Goal: Ask a question

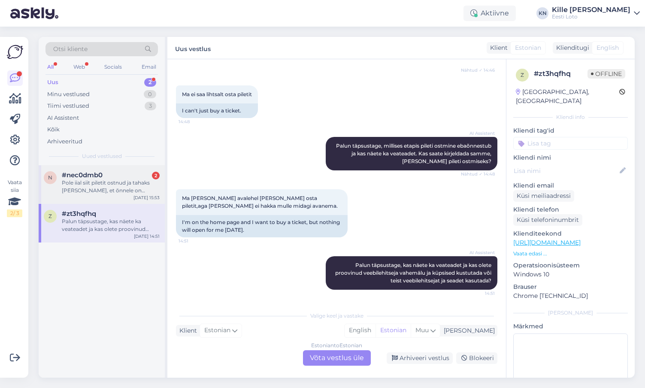
click at [107, 183] on div "Pole iial siit piletit ostnud ja tahaks [PERSON_NAME], et õnnele on võimalus an…" at bounding box center [111, 186] width 98 height 15
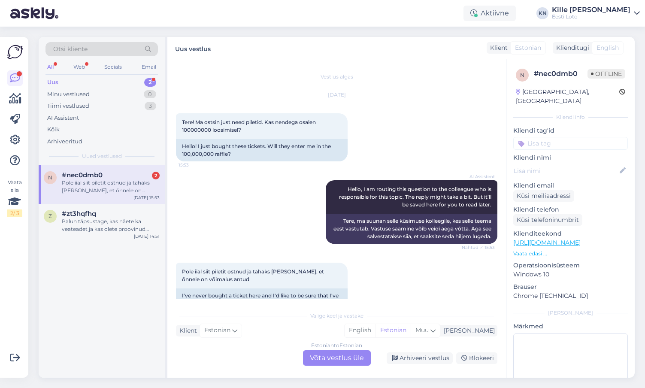
scroll to position [21, 0]
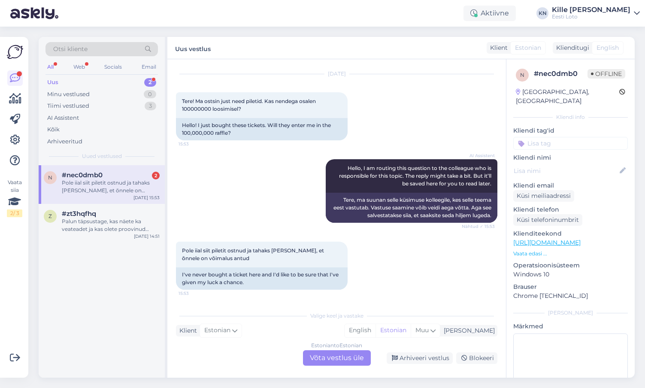
click at [352, 357] on div "Estonian to Estonian Võta vestlus üle" at bounding box center [337, 357] width 68 height 15
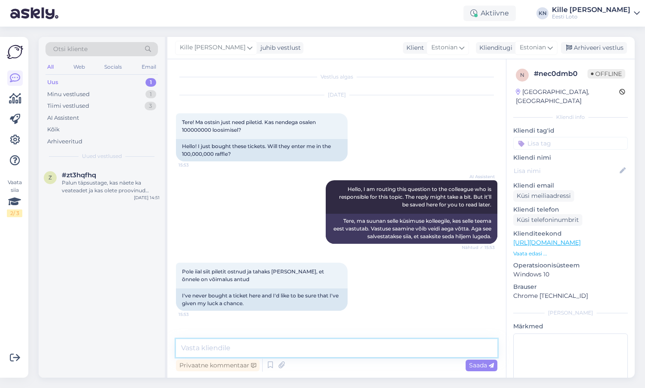
click at [327, 349] on textarea at bounding box center [336, 348] width 321 height 18
type textarea "Palun täpsustage oma küsimust."
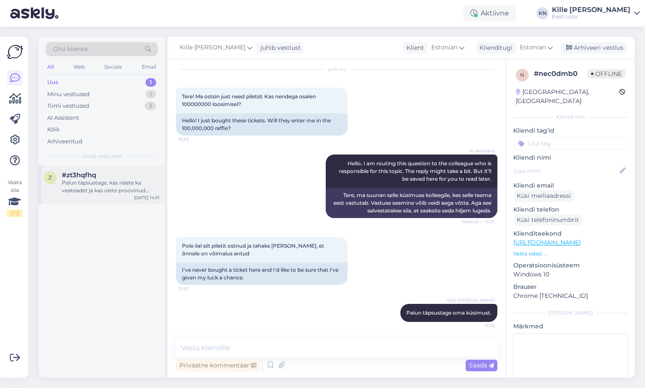
click at [94, 184] on div "Palun täpsustage, kas näete ka veateadet ja kas olete proovinud veebilehitseja …" at bounding box center [111, 186] width 98 height 15
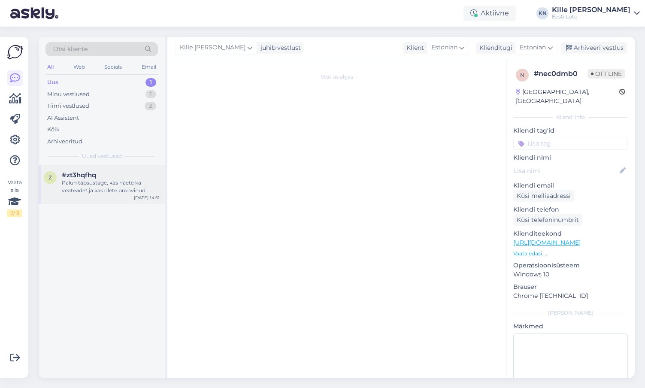
scroll to position [1182, 0]
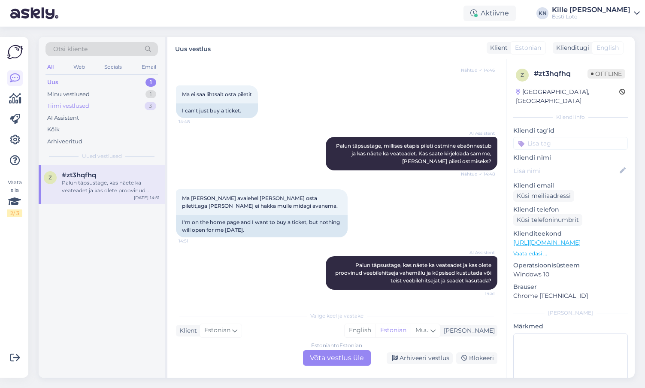
click at [98, 103] on div "Tiimi vestlused 3" at bounding box center [101, 106] width 112 height 12
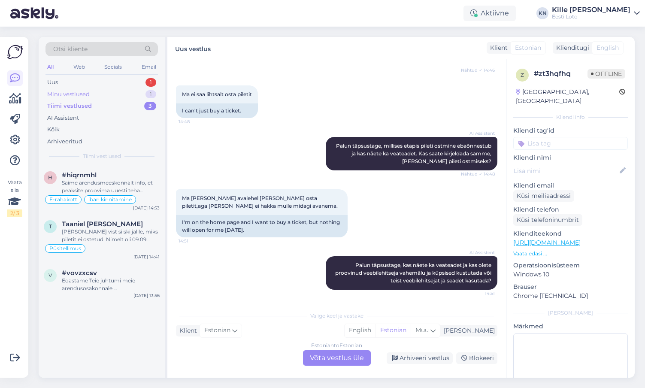
click at [98, 97] on div "Minu vestlused 1" at bounding box center [101, 94] width 112 height 12
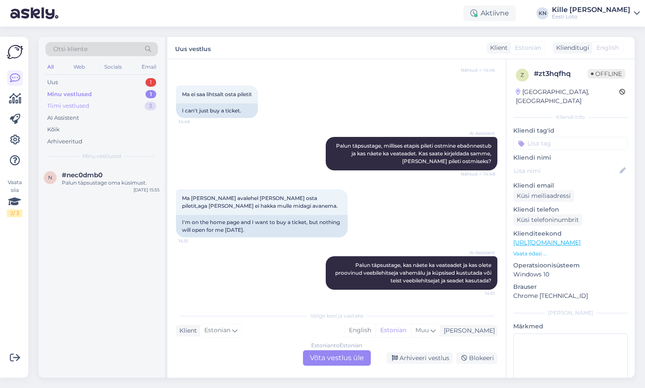
click at [96, 109] on div "Tiimi vestlused 3" at bounding box center [101, 106] width 112 height 12
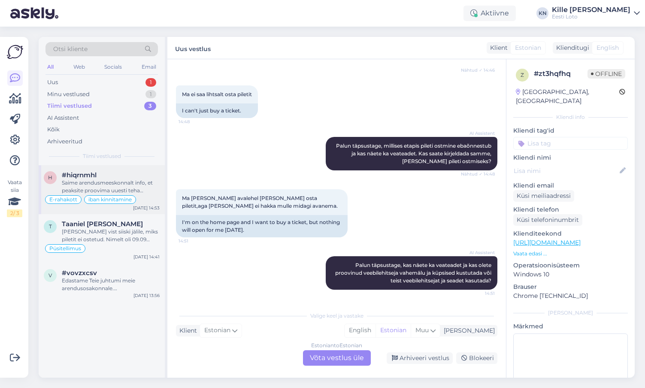
click at [118, 175] on div "#hiqrnmhl" at bounding box center [111, 175] width 98 height 8
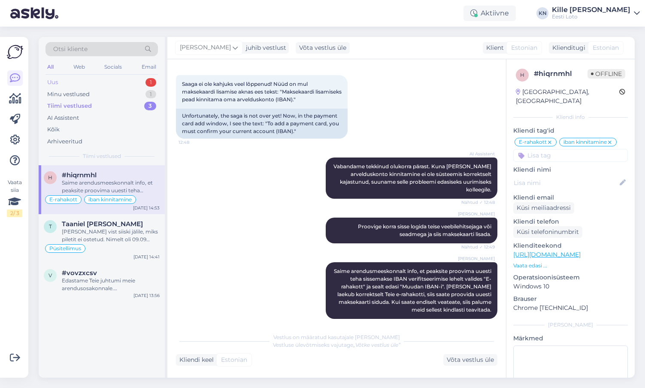
click at [112, 79] on div "Uus 1" at bounding box center [101, 82] width 112 height 12
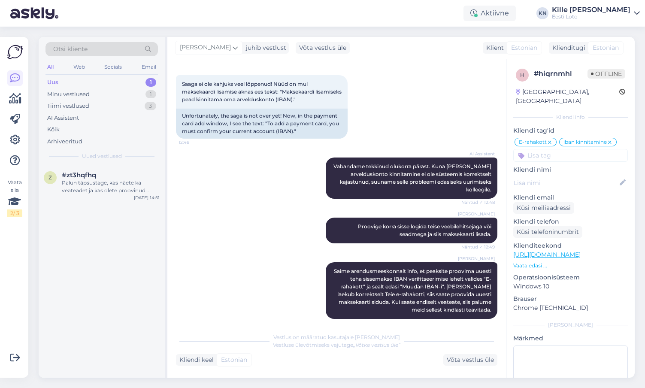
click at [92, 76] on div "Otsi kliente All Web Socials Email Uus 1 Minu vestlused 1 Tiimi vestlused 3 AI …" at bounding box center [102, 101] width 126 height 128
click at [93, 78] on div "Uus 1" at bounding box center [101, 82] width 112 height 12
click at [105, 190] on div "Palun täpsustage, kas näete ka veateadet ja kas olete proovinud veebilehitseja …" at bounding box center [111, 186] width 98 height 15
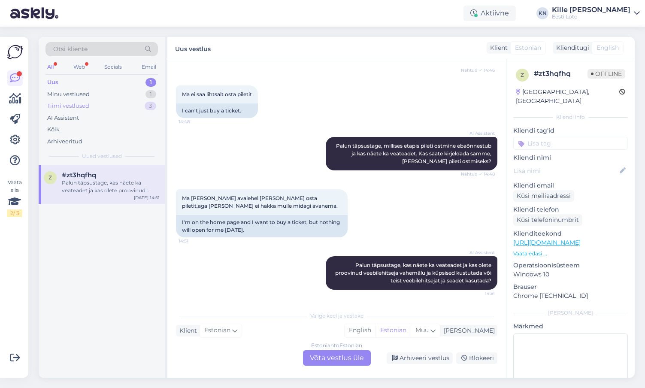
click at [88, 105] on div "Tiimi vestlused" at bounding box center [68, 106] width 42 height 9
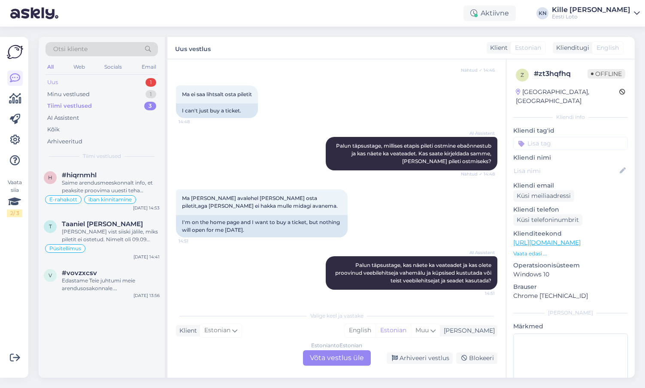
click at [77, 80] on div "Uus 1" at bounding box center [101, 82] width 112 height 12
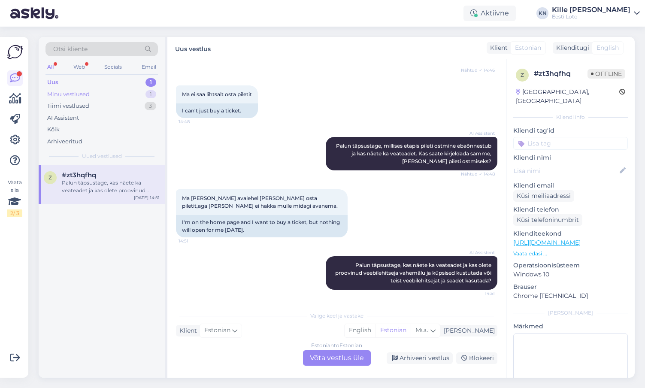
click at [105, 88] on div "Minu vestlused 1" at bounding box center [101, 94] width 112 height 12
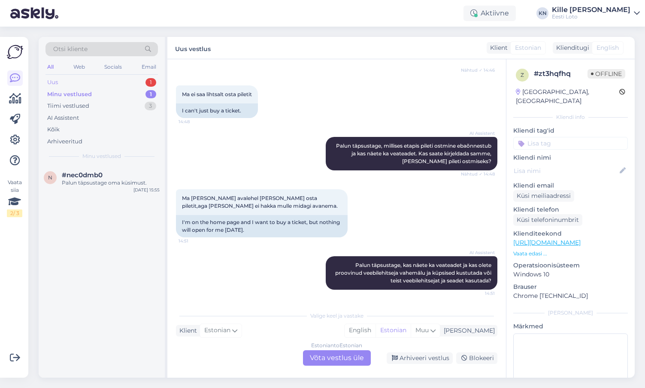
click at [112, 78] on div "Uus 1" at bounding box center [101, 82] width 112 height 12
